Goal: Task Accomplishment & Management: Use online tool/utility

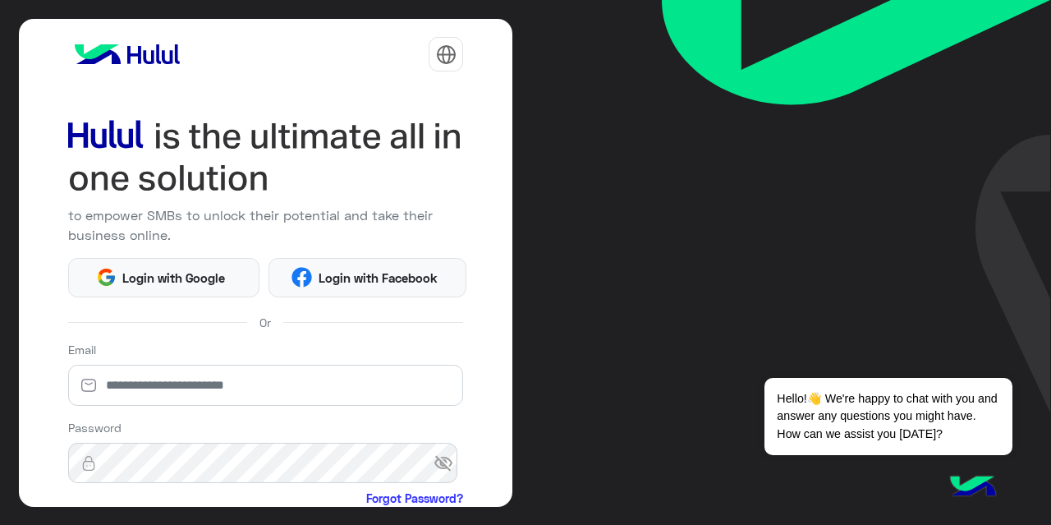
scroll to position [181, 0]
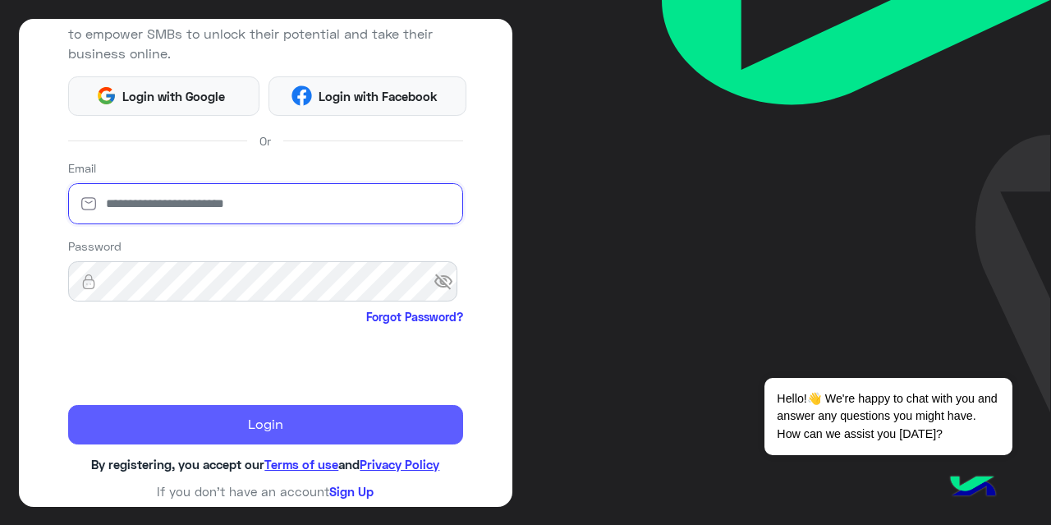
type input "**********"
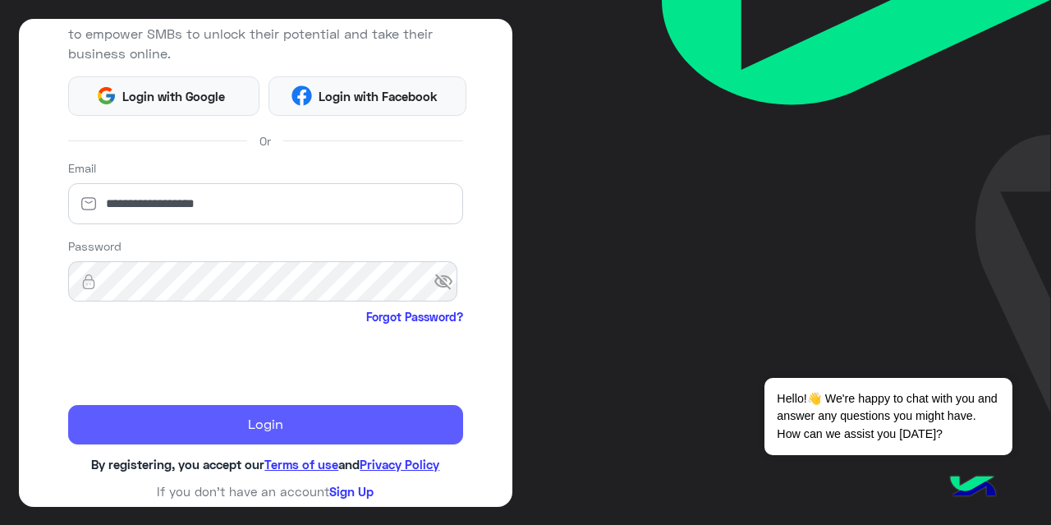
click at [231, 423] on button "Login" at bounding box center [266, 424] width 396 height 39
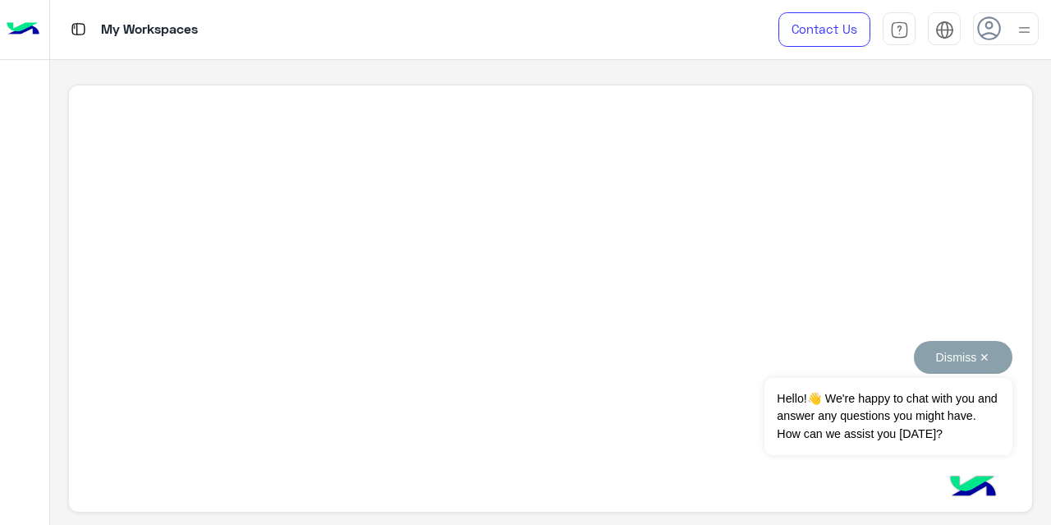
click at [984, 355] on button "Dismiss ✕" at bounding box center [963, 357] width 99 height 33
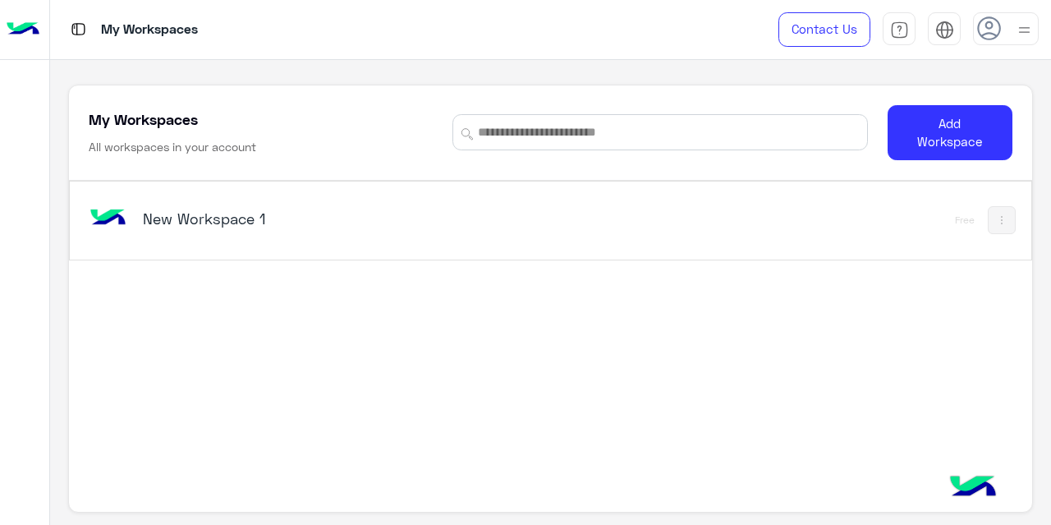
scroll to position [6, 0]
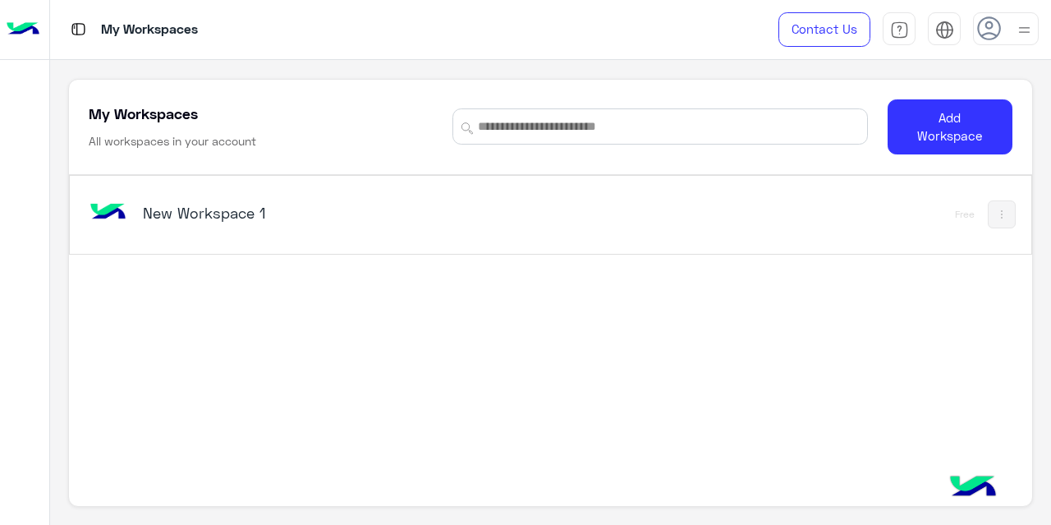
click at [204, 204] on h5 "New Workspace 1" at bounding box center [310, 213] width 335 height 20
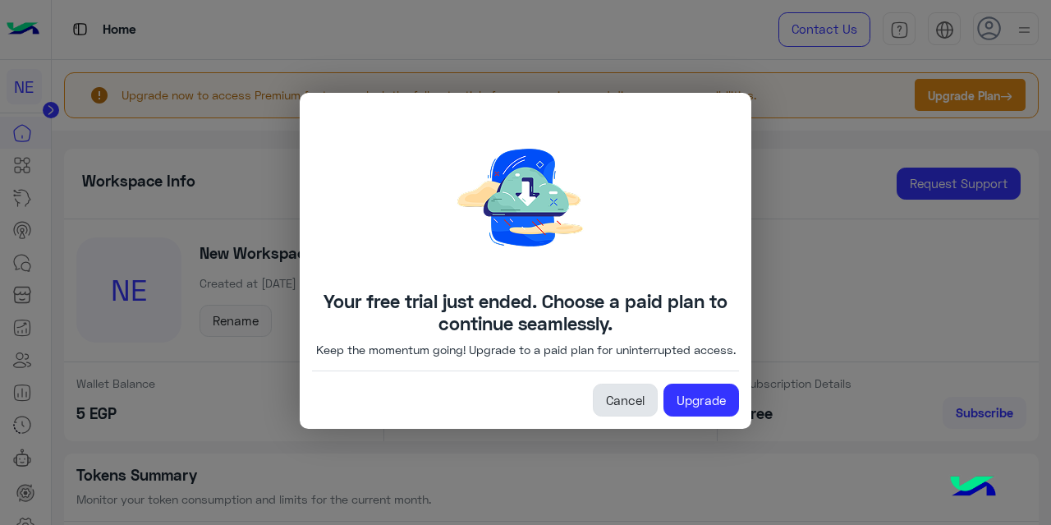
click at [635, 412] on link "Cancel" at bounding box center [625, 399] width 65 height 33
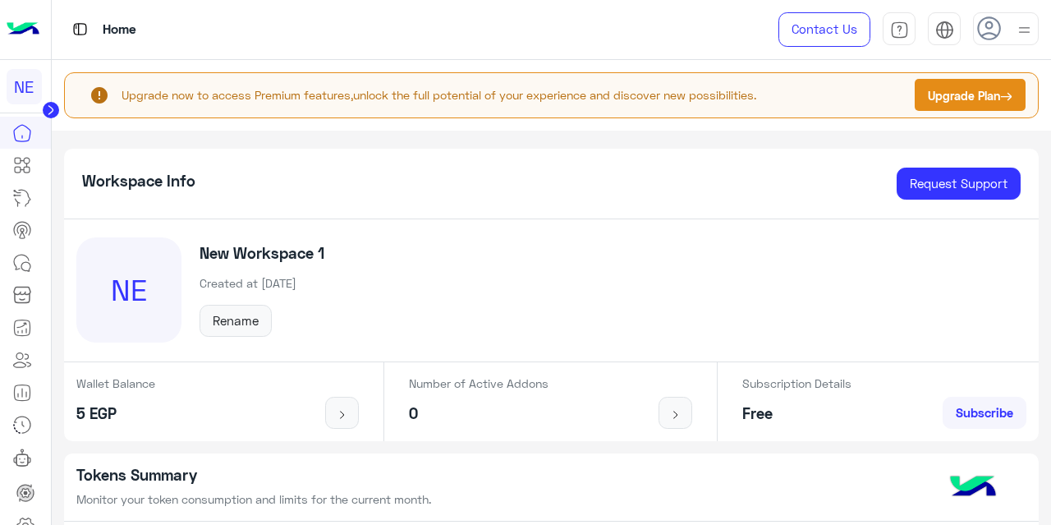
scroll to position [22, 0]
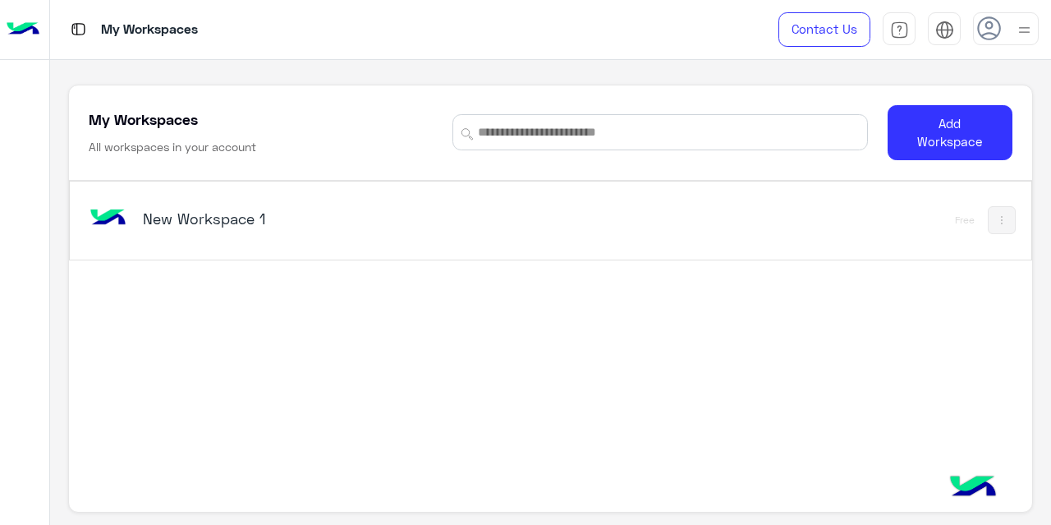
click at [238, 232] on div "New Workspace 1" at bounding box center [364, 220] width 558 height 48
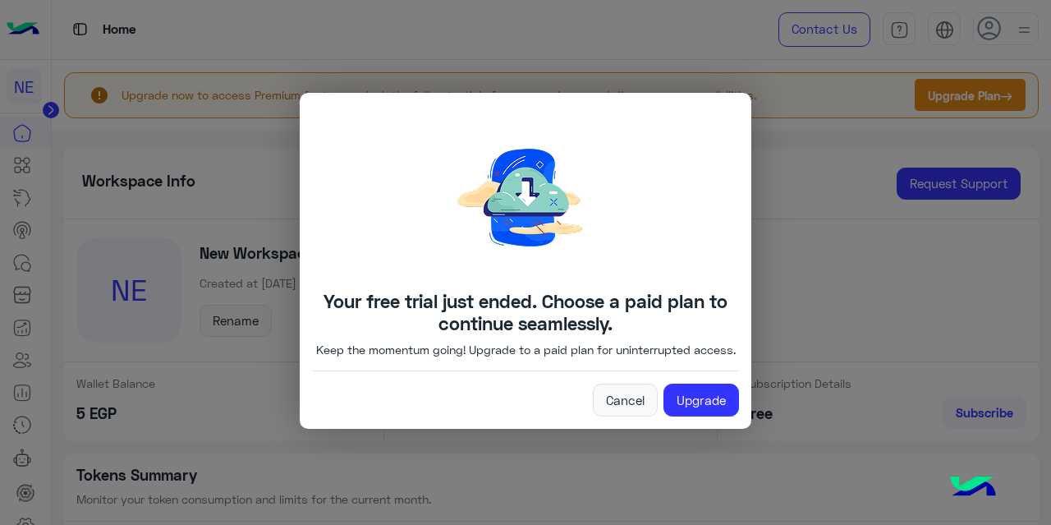
click at [233, 421] on modal-container "Your free trial just ended. Choose a paid plan to continue seamlessly. Keep the…" at bounding box center [525, 262] width 1051 height 525
click at [634, 410] on link "Cancel" at bounding box center [625, 399] width 65 height 33
